Goal: Navigation & Orientation: Find specific page/section

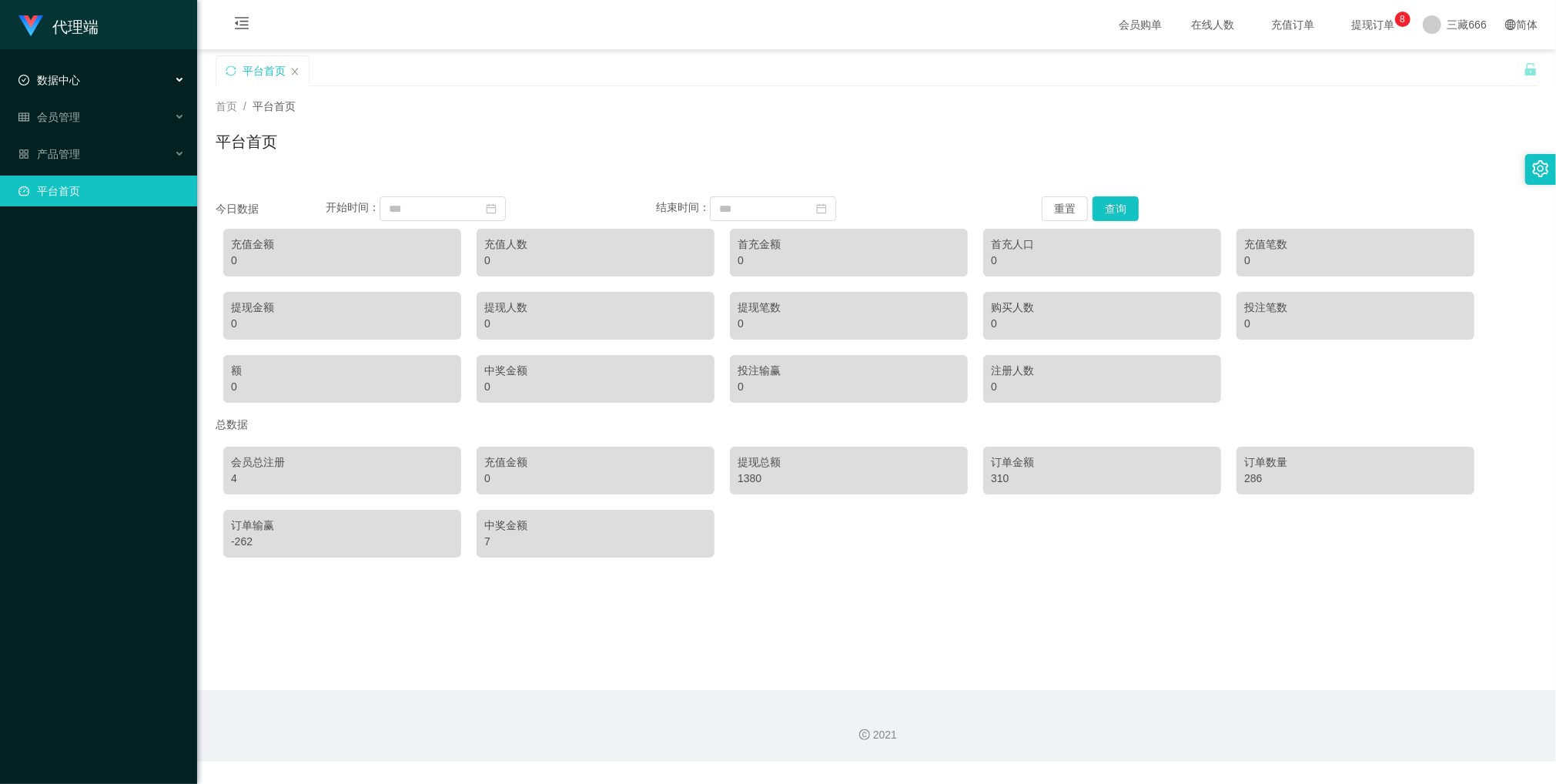
click at [80, 81] on div "数据中心" at bounding box center [98, 80] width 197 height 31
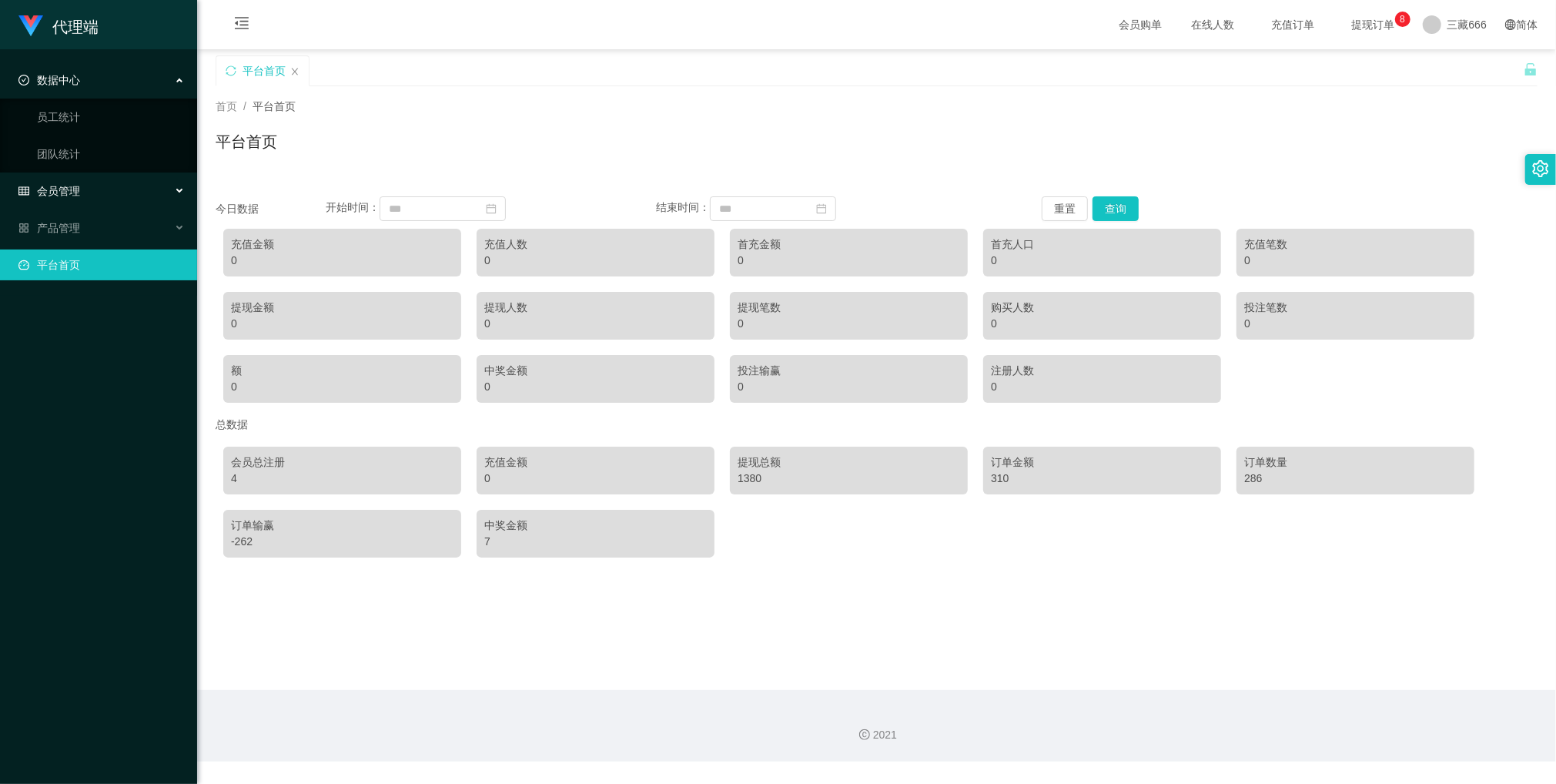
click at [53, 185] on div "会员管理" at bounding box center [98, 190] width 197 height 31
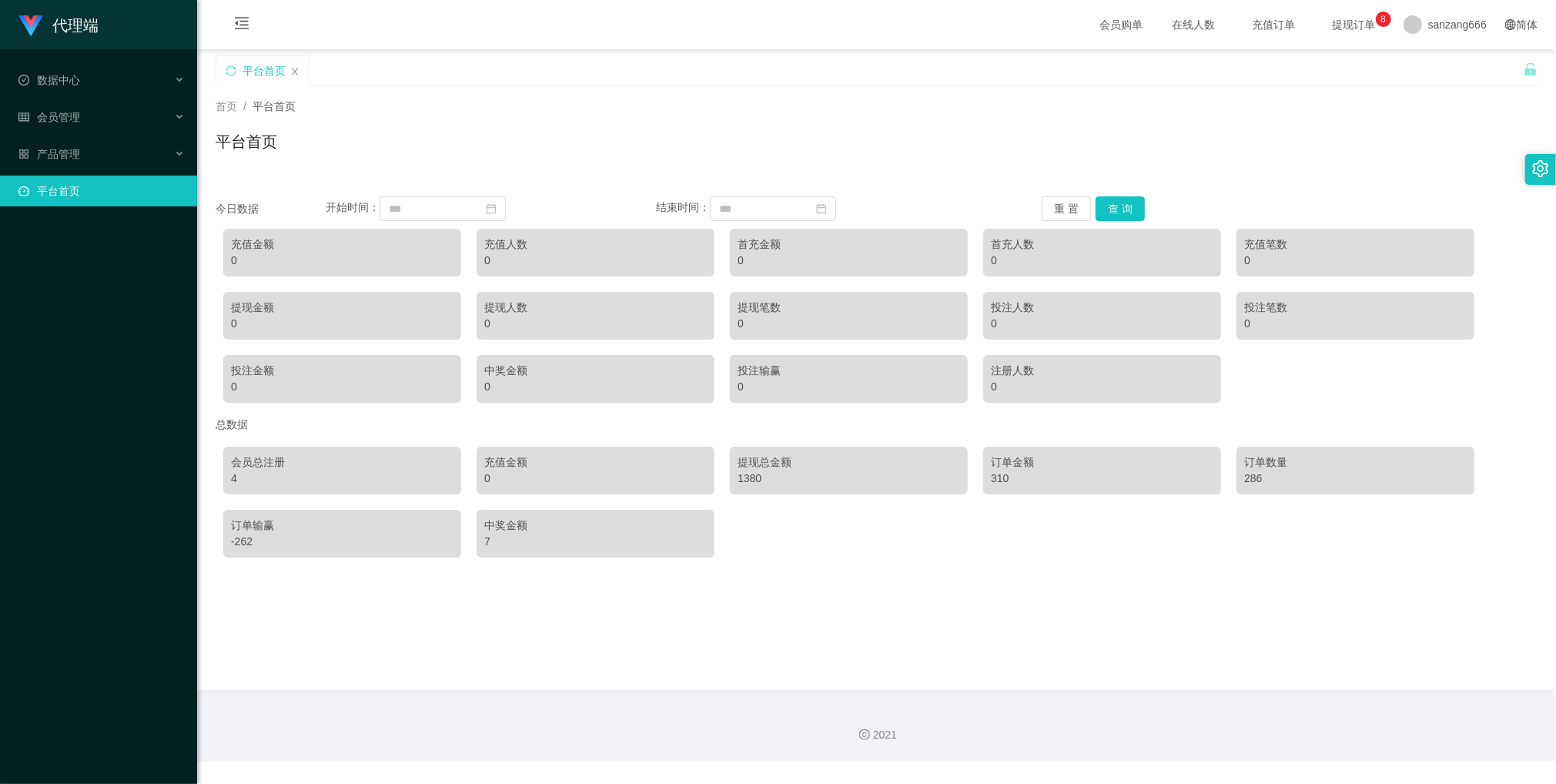
drag, startPoint x: 786, startPoint y: 129, endPoint x: 688, endPoint y: 130, distance: 98.0
click at [786, 122] on div "首页 / 平台首页 / 平台首页" at bounding box center [876, 132] width 1322 height 67
click at [74, 78] on span "数据中心" at bounding box center [49, 80] width 62 height 12
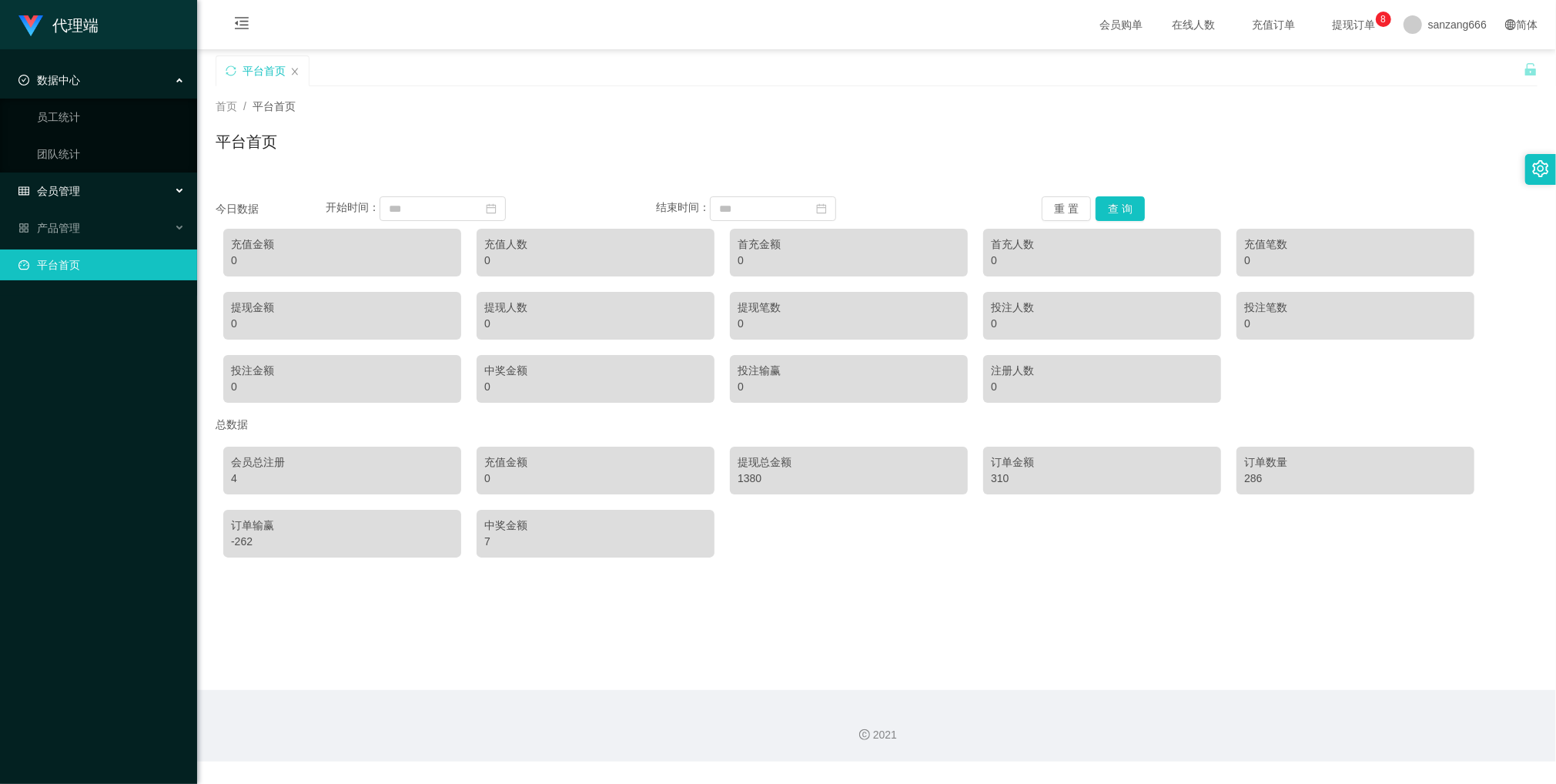
click at [62, 182] on div "会员管理" at bounding box center [98, 190] width 197 height 31
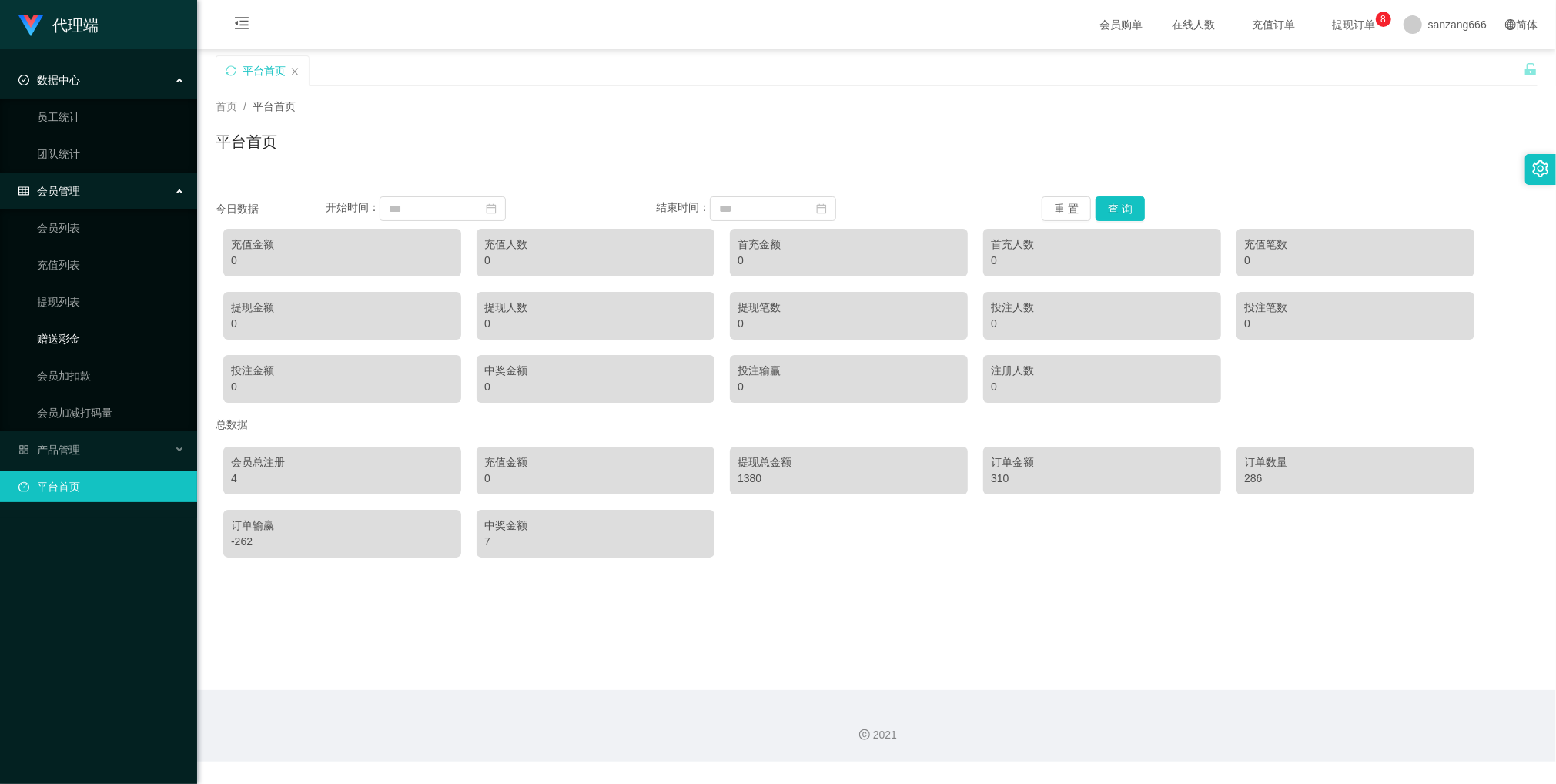
click at [60, 346] on link "赠送彩金" at bounding box center [111, 338] width 148 height 31
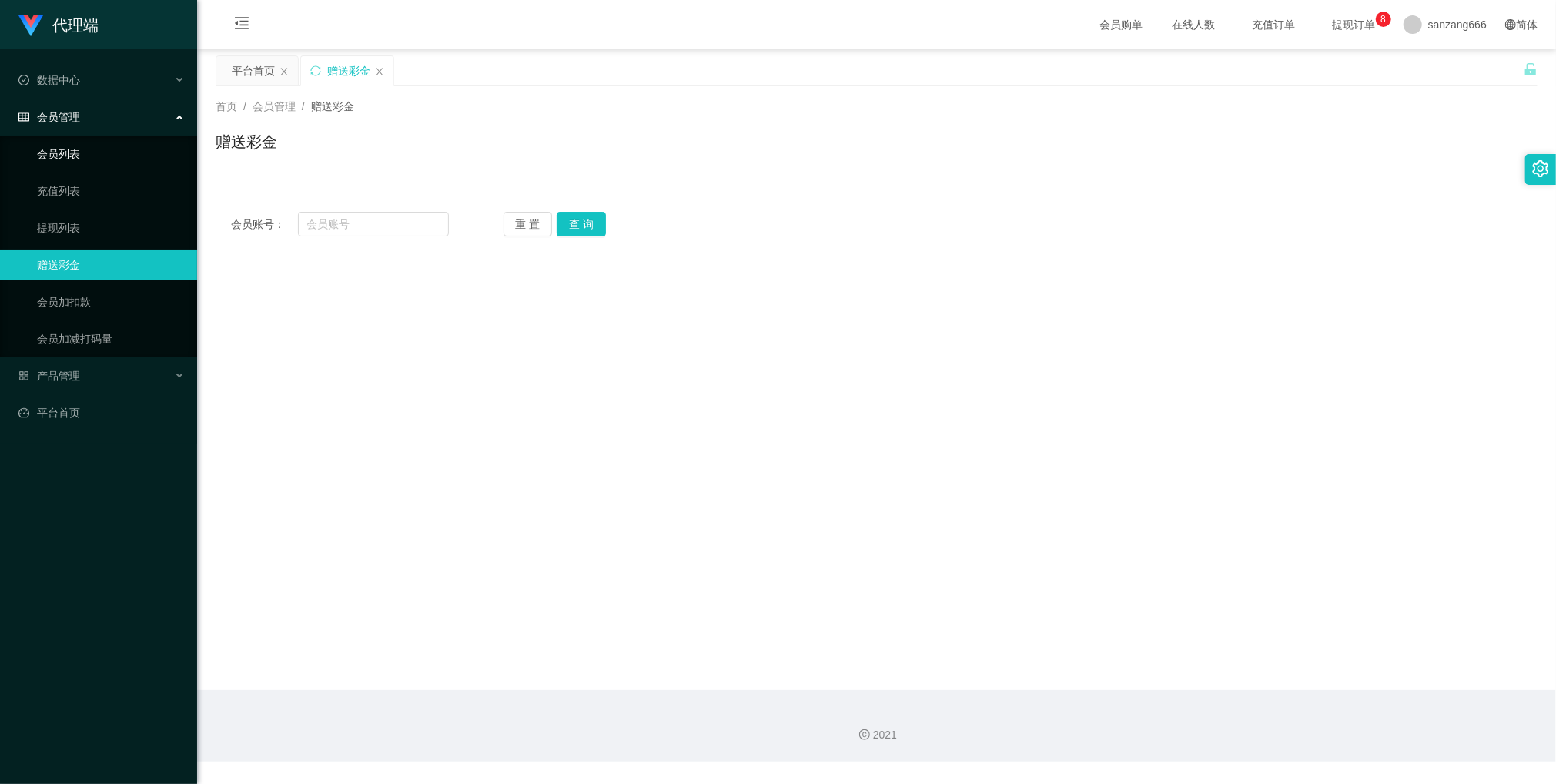
click at [54, 155] on link "会员列表" at bounding box center [111, 153] width 148 height 31
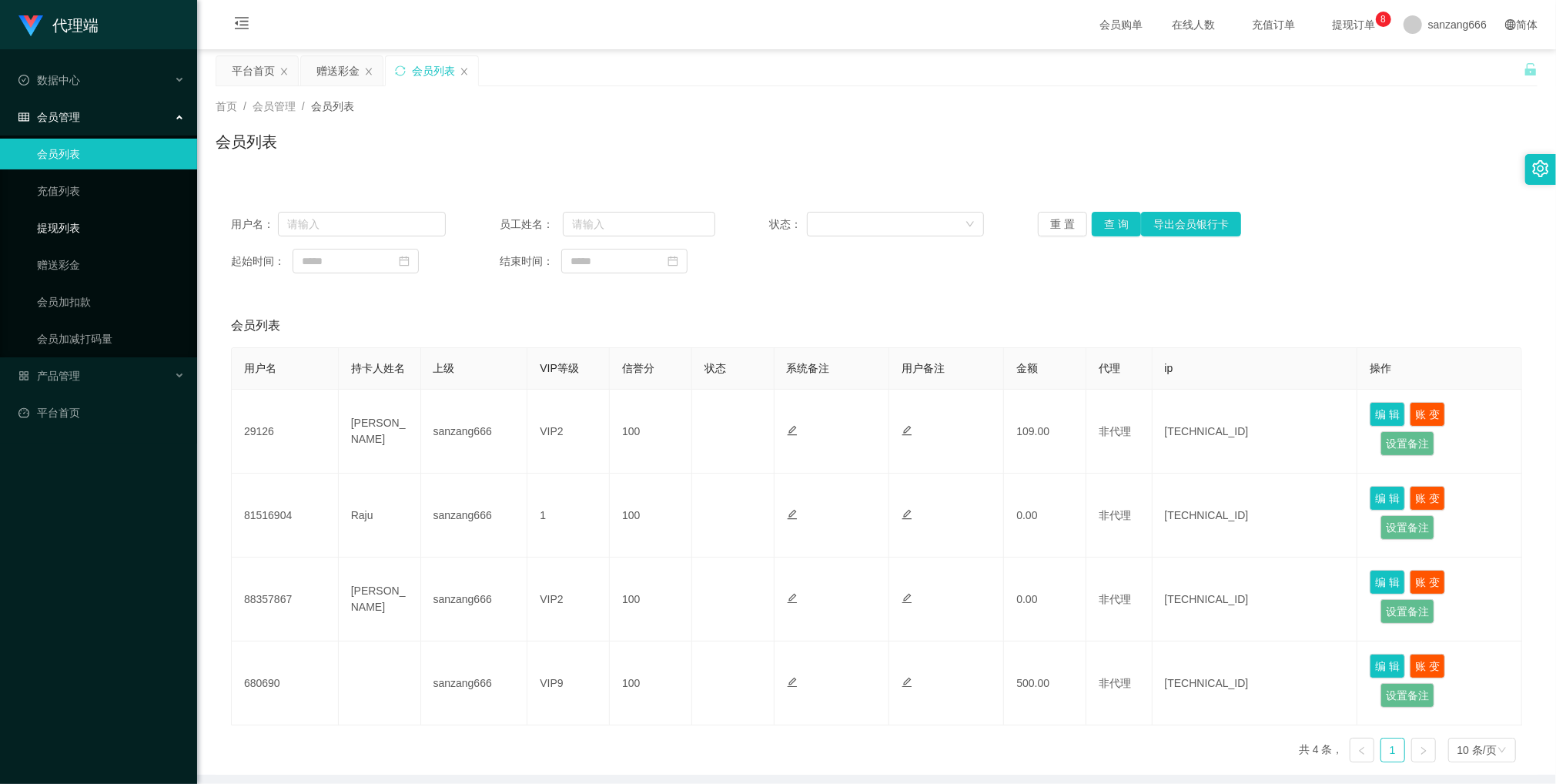
click at [56, 222] on link "提现列表" at bounding box center [111, 227] width 148 height 31
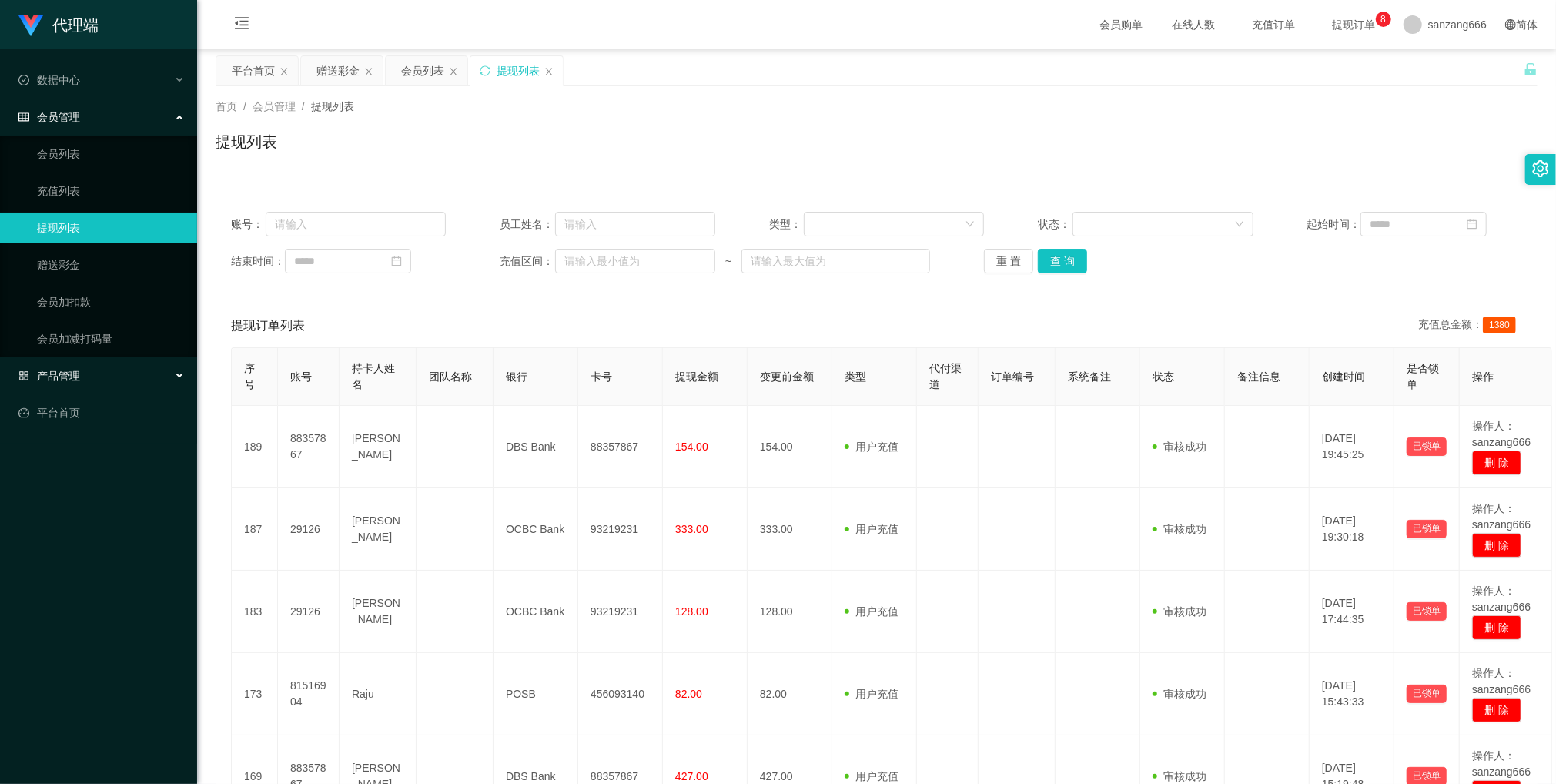
click at [56, 370] on span "产品管理" at bounding box center [49, 375] width 62 height 12
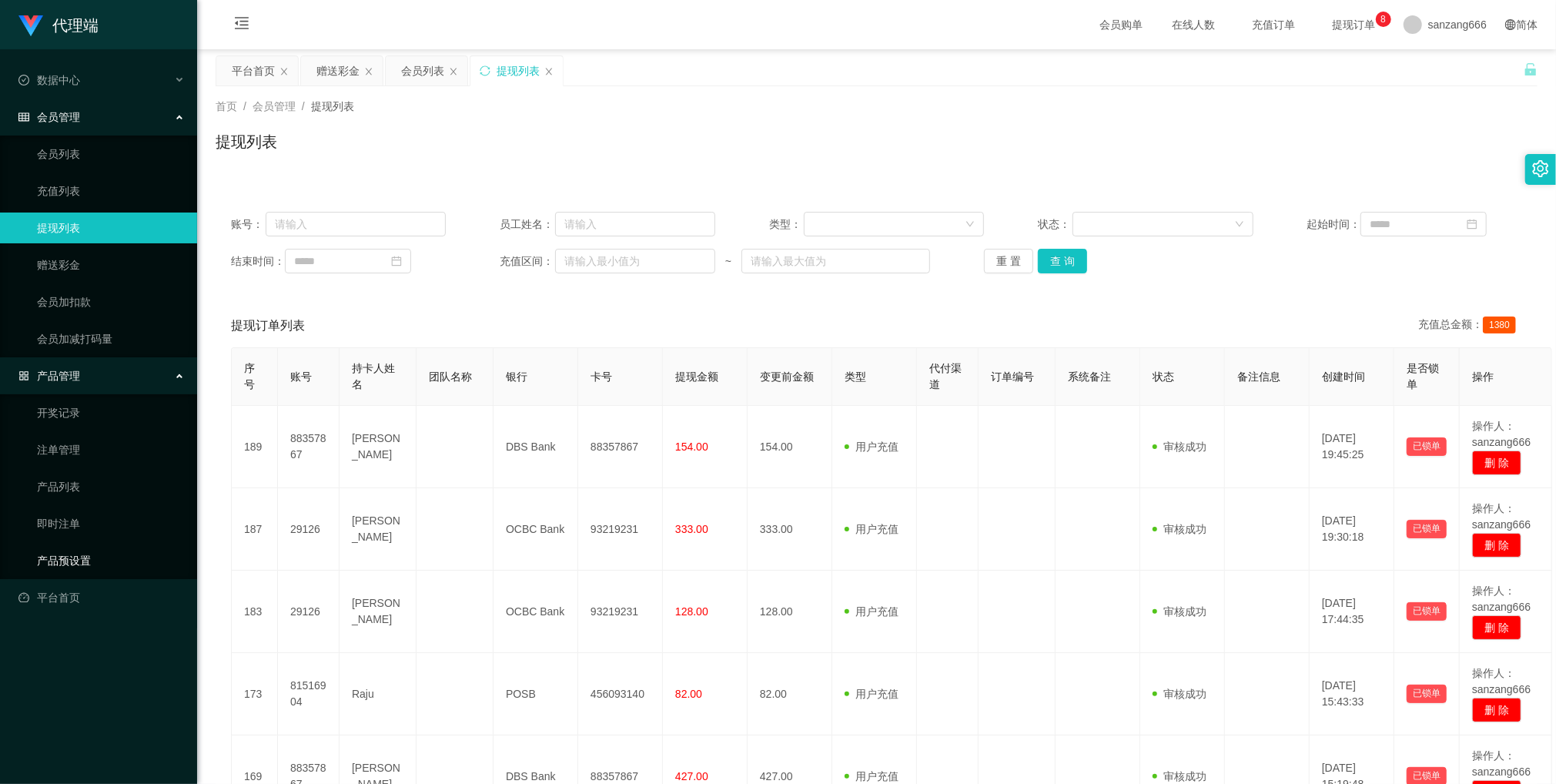
click at [59, 558] on link "产品预设置" at bounding box center [111, 560] width 148 height 31
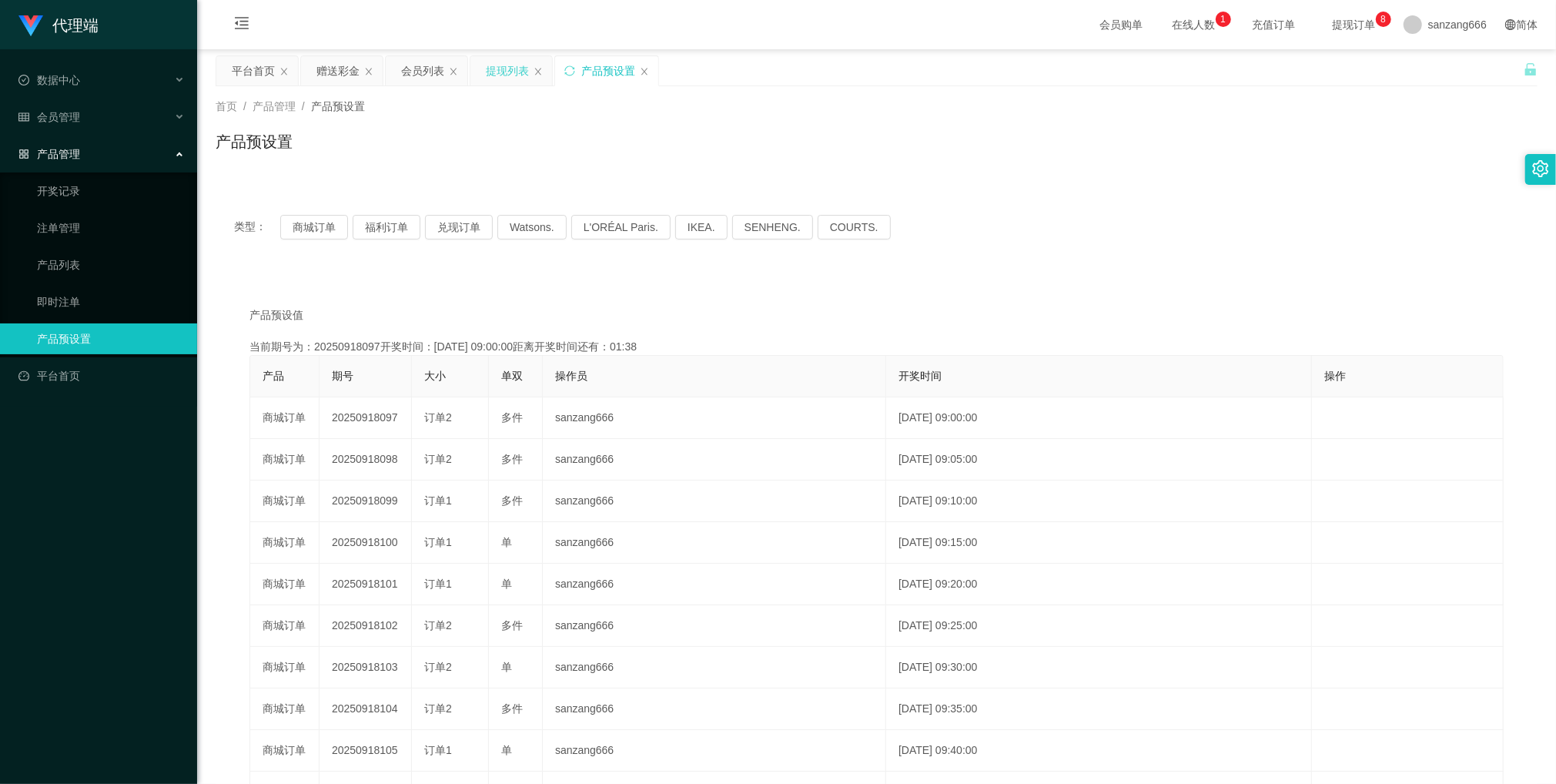
click at [514, 71] on div "提现列表" at bounding box center [508, 71] width 43 height 30
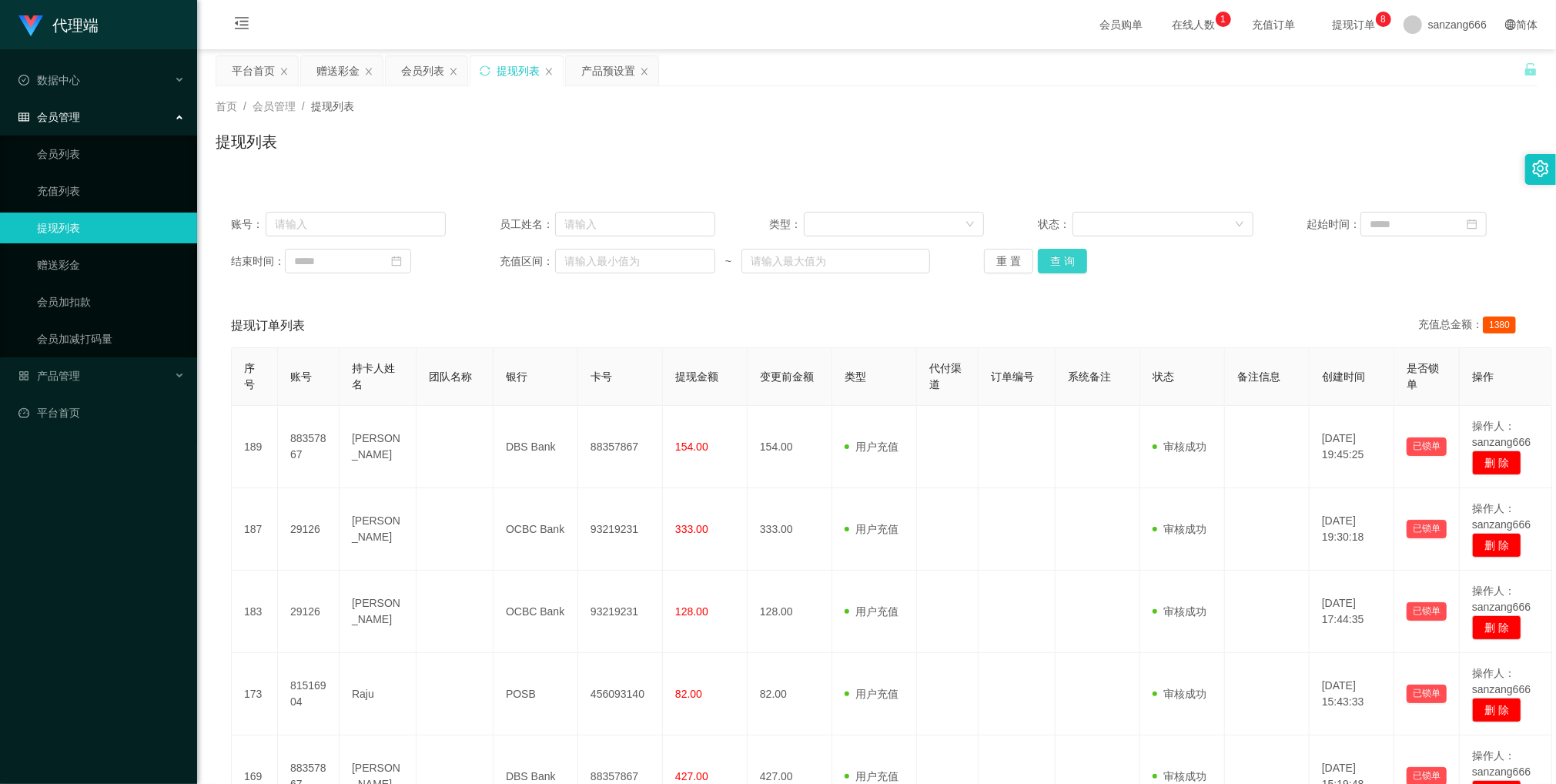
click at [1069, 265] on button "查 询" at bounding box center [1062, 261] width 49 height 25
click at [422, 72] on div "会员列表" at bounding box center [423, 71] width 43 height 30
